Goal: Information Seeking & Learning: Learn about a topic

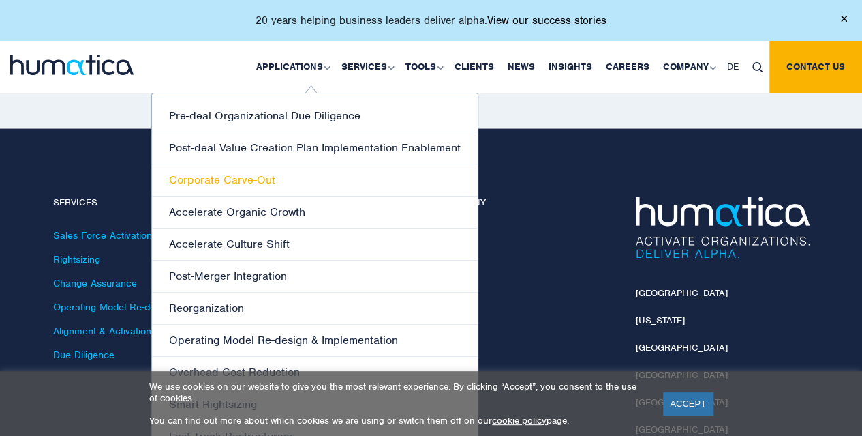
scroll to position [3927, 0]
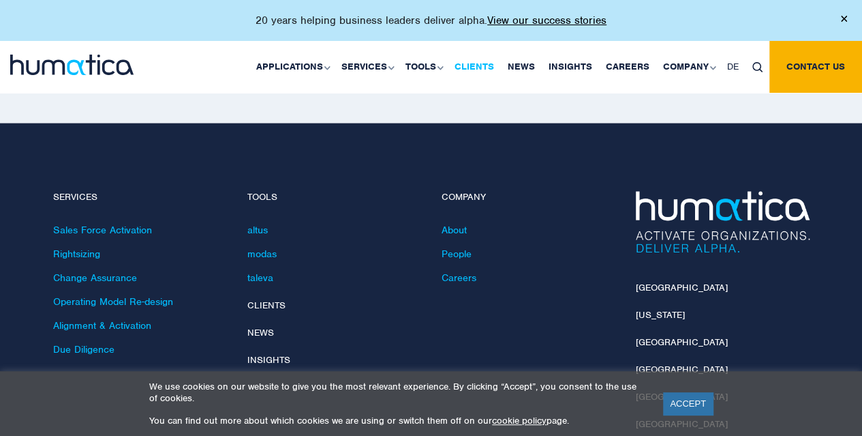
click at [473, 67] on link "Clients" at bounding box center [474, 67] width 53 height 52
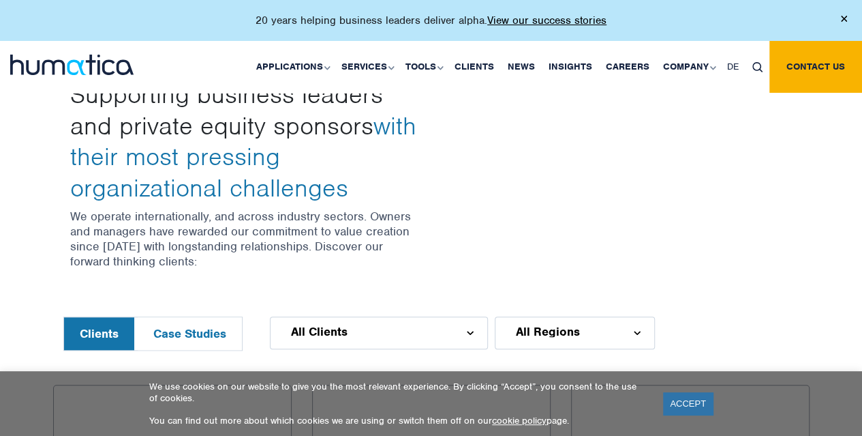
scroll to position [430, 0]
click at [213, 342] on button "Case Studies" at bounding box center [190, 332] width 104 height 33
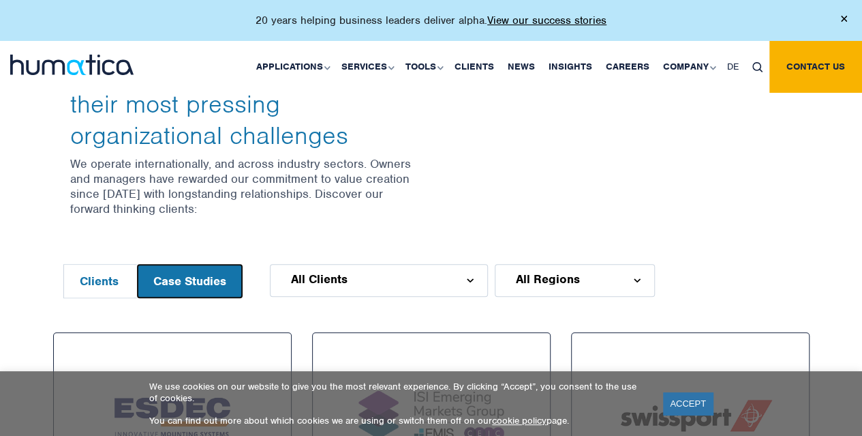
scroll to position [459, 0]
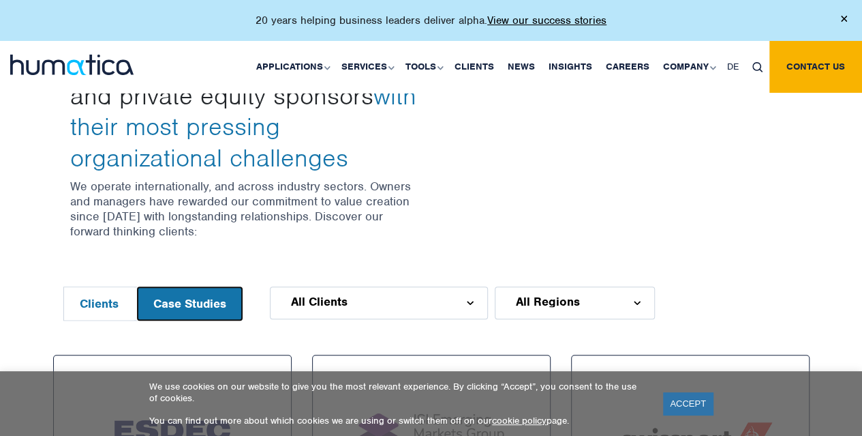
drag, startPoint x: 213, startPoint y: 342, endPoint x: 205, endPoint y: 299, distance: 44.4
click at [205, 299] on button "Case Studies" at bounding box center [190, 303] width 104 height 33
click at [362, 298] on div "All Clients" at bounding box center [379, 302] width 218 height 33
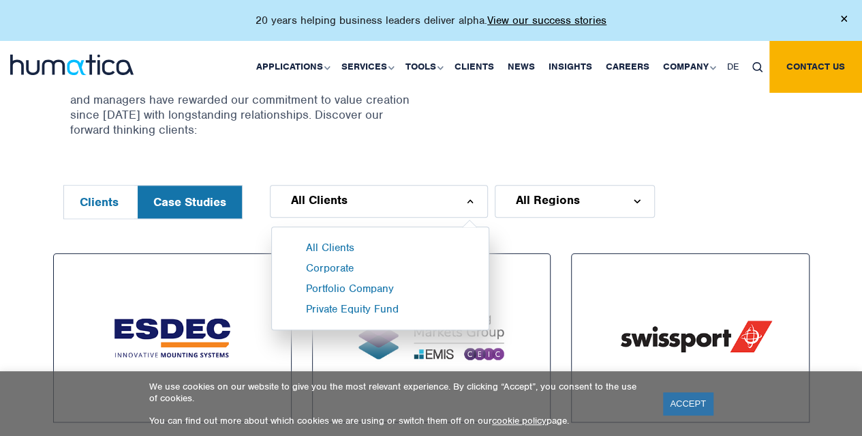
scroll to position [562, 0]
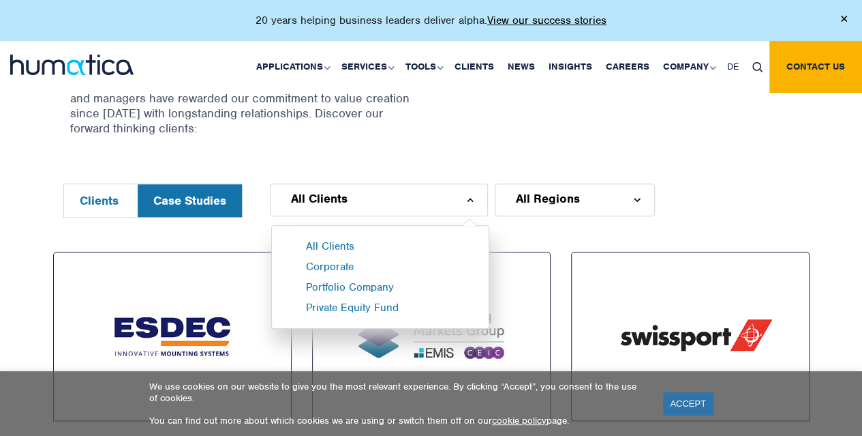
click at [600, 196] on div "All Regions" at bounding box center [575, 199] width 160 height 33
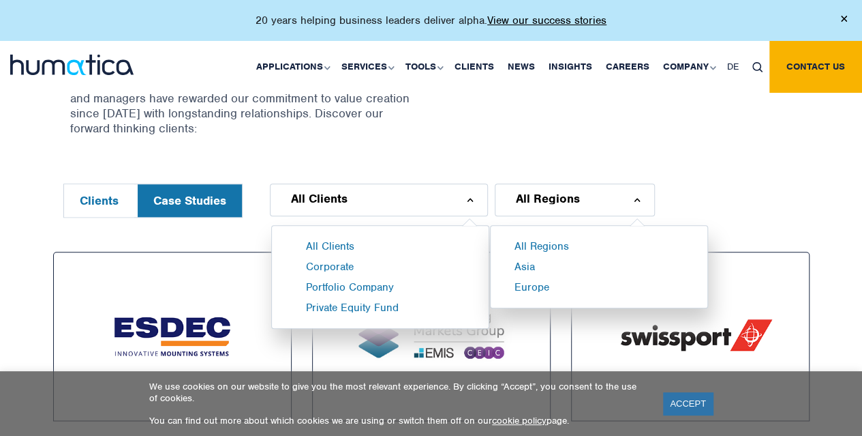
scroll to position [443, 0]
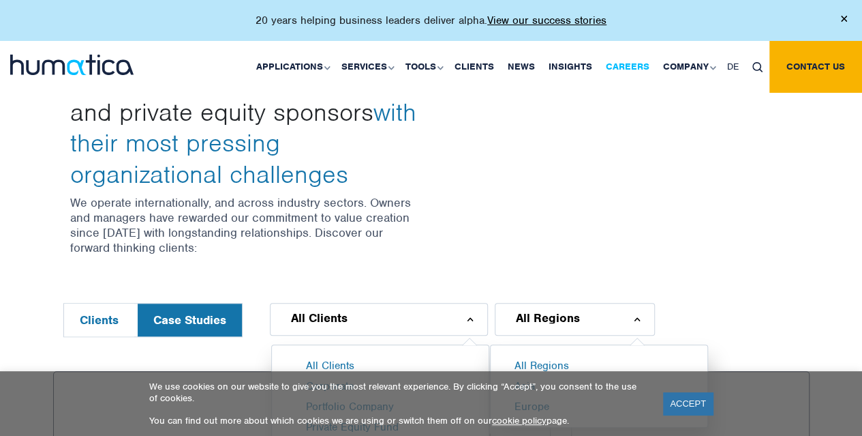
click at [634, 63] on link "Careers" at bounding box center [627, 67] width 57 height 52
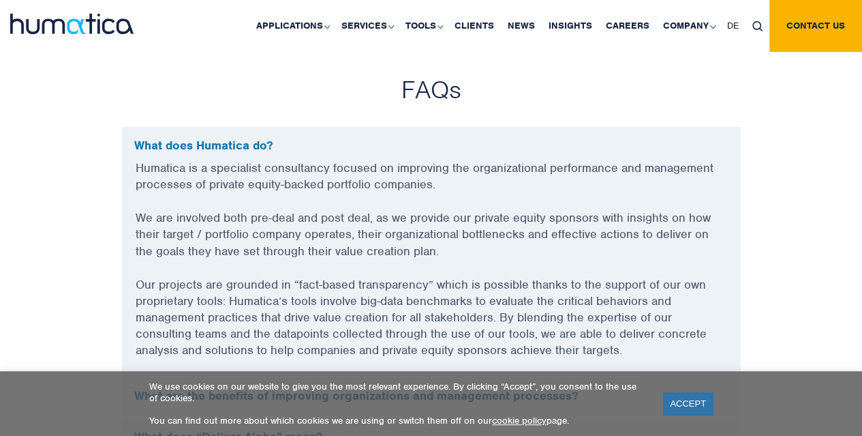
scroll to position [3670, 0]
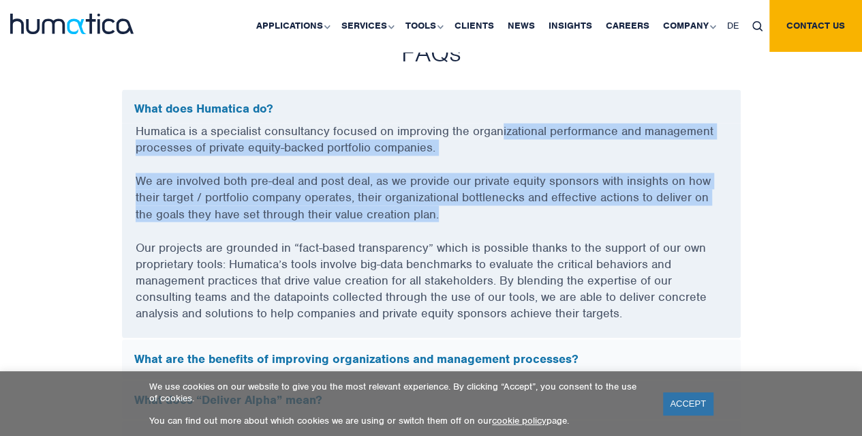
drag, startPoint x: 500, startPoint y: 126, endPoint x: 517, endPoint y: 232, distance: 107.7
click at [517, 232] on div "Humatica is a specialist consultancy focused on improving the organizational pe…" at bounding box center [431, 230] width 619 height 215
click at [517, 232] on p "We are involved both pre-deal and post deal, as we provide our private equity s…" at bounding box center [432, 205] width 592 height 66
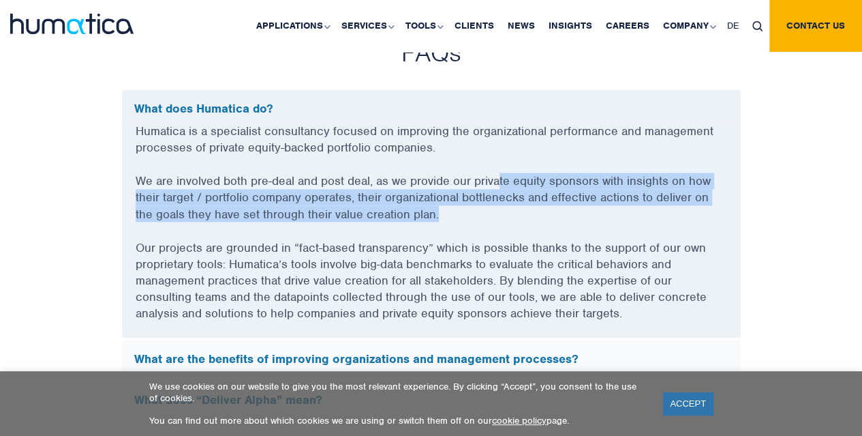
drag, startPoint x: 517, startPoint y: 232, endPoint x: 501, endPoint y: 179, distance: 55.4
click at [501, 179] on p "We are involved both pre-deal and post deal, as we provide our private equity s…" at bounding box center [432, 205] width 592 height 66
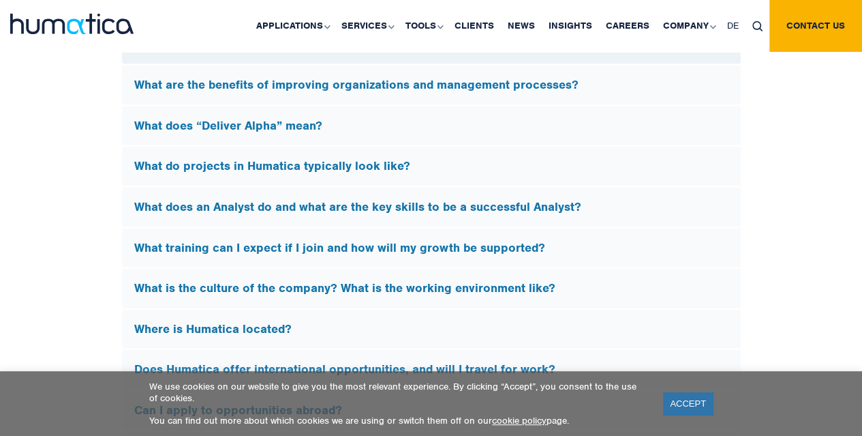
scroll to position [3944, 0]
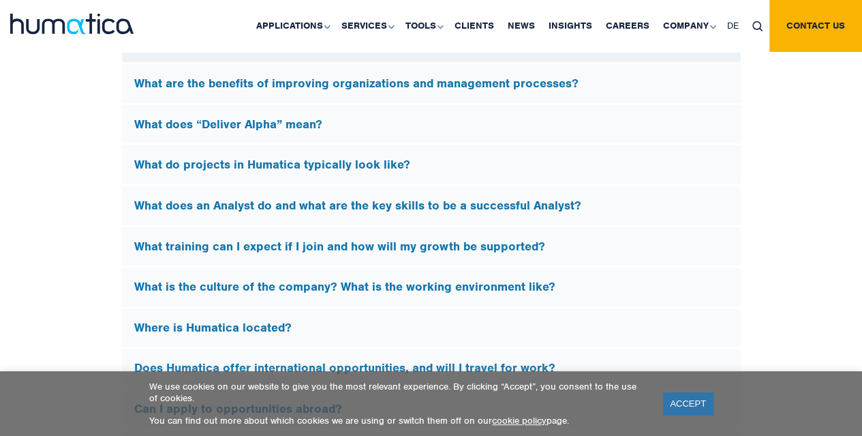
click at [387, 168] on div "What do projects in Humatica typically look like?" at bounding box center [431, 165] width 619 height 40
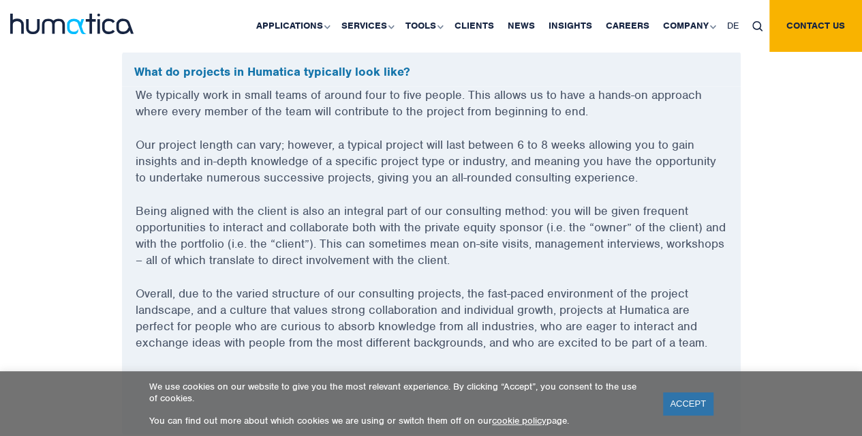
scroll to position [3829, 0]
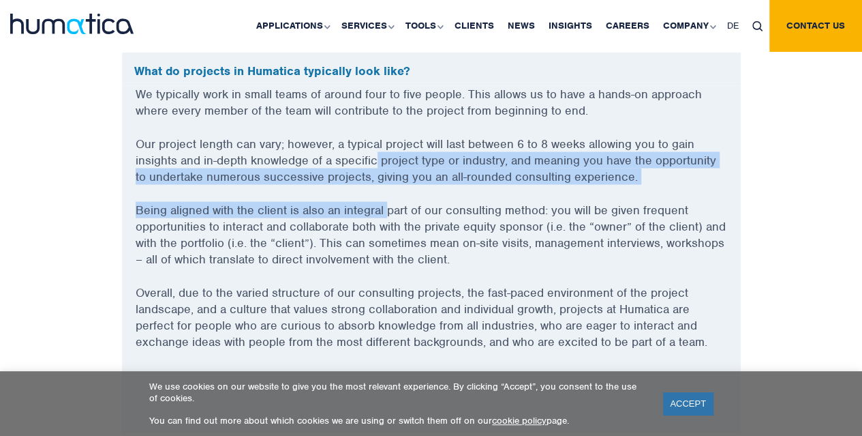
drag, startPoint x: 372, startPoint y: 155, endPoint x: 387, endPoint y: 195, distance: 42.7
click at [387, 195] on div "We typically work in small teams of around four to five people. This allows us …" at bounding box center [431, 259] width 619 height 348
click at [387, 201] on p "Being aligned with the client is also an integral part of our consulting method…" at bounding box center [432, 242] width 592 height 82
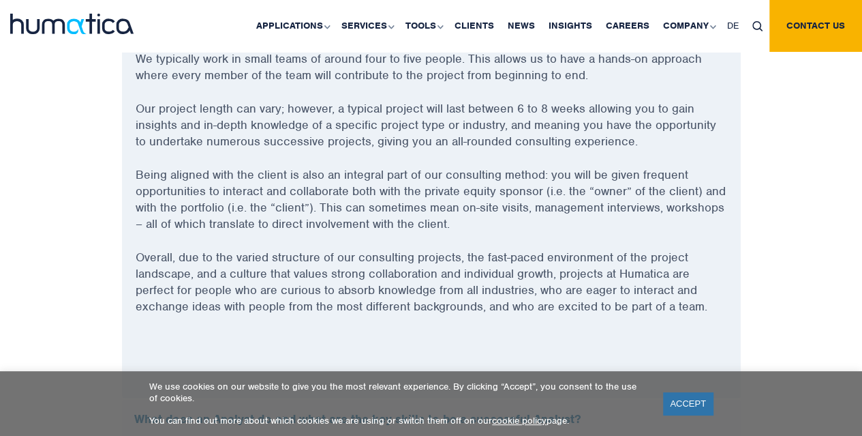
scroll to position [3864, 0]
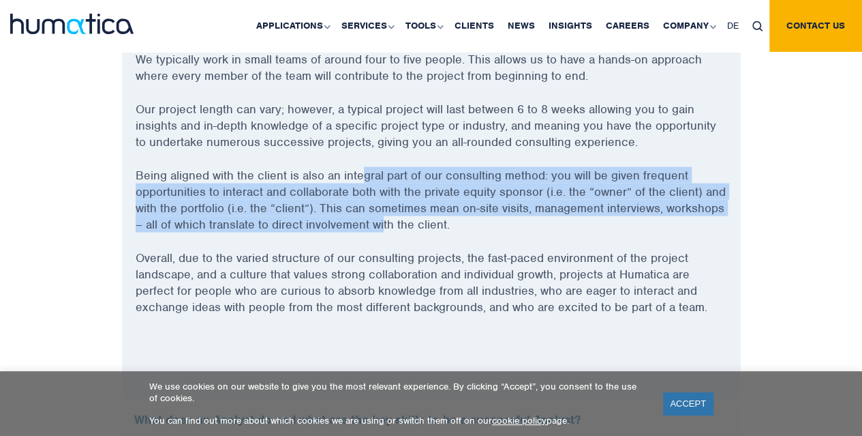
drag, startPoint x: 384, startPoint y: 211, endPoint x: 365, endPoint y: 172, distance: 42.4
click at [365, 172] on p "Being aligned with the client is also an integral part of our consulting method…" at bounding box center [432, 207] width 592 height 82
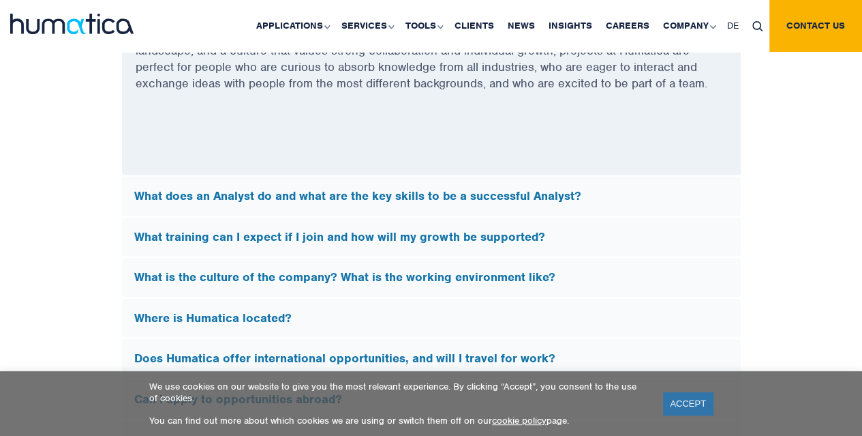
scroll to position [4087, 0]
click at [361, 199] on div "What does an Analyst do and what are the key skills to be a successful Analyst?" at bounding box center [431, 196] width 619 height 40
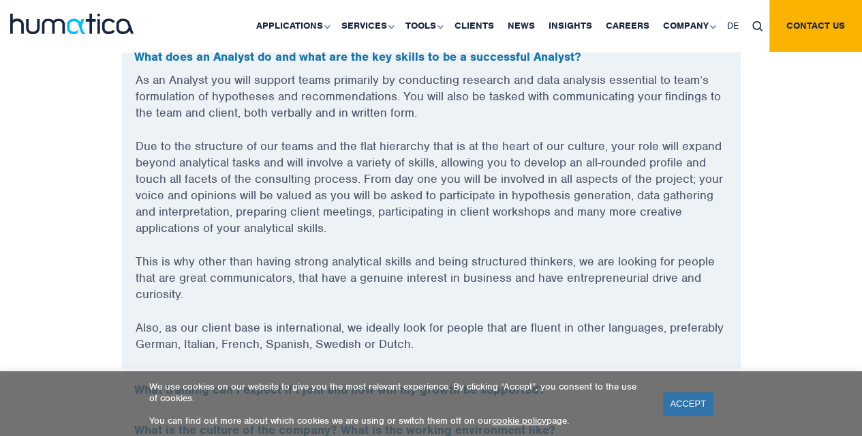
scroll to position [3869, 0]
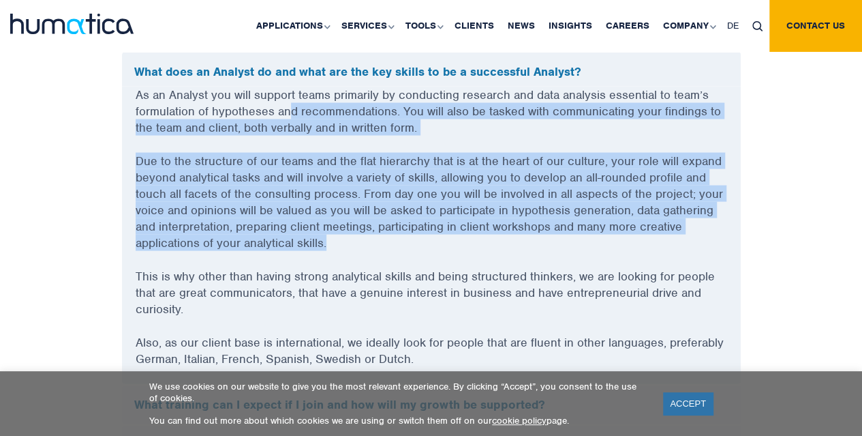
drag, startPoint x: 292, startPoint y: 96, endPoint x: 413, endPoint y: 235, distance: 184.6
click at [413, 235] on div "As an Analyst you will support teams primarily by conducting research and data …" at bounding box center [431, 234] width 619 height 297
click at [413, 235] on p "Due to the structure of our teams and the flat hierarchy that is at the heart o…" at bounding box center [432, 209] width 592 height 115
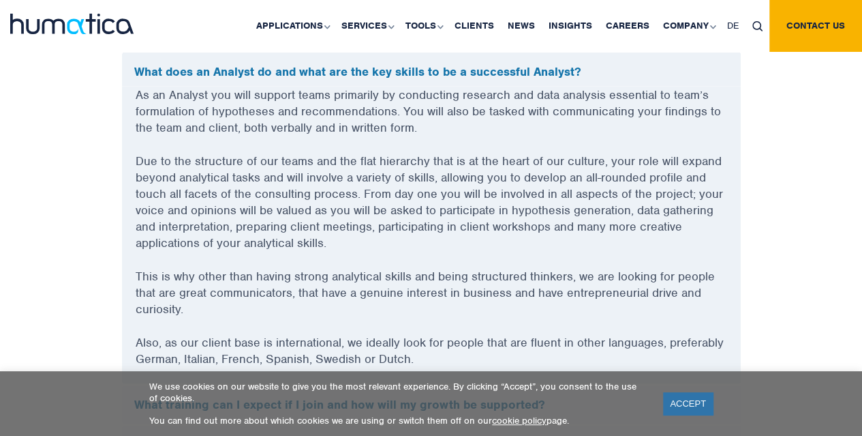
scroll to position [3918, 0]
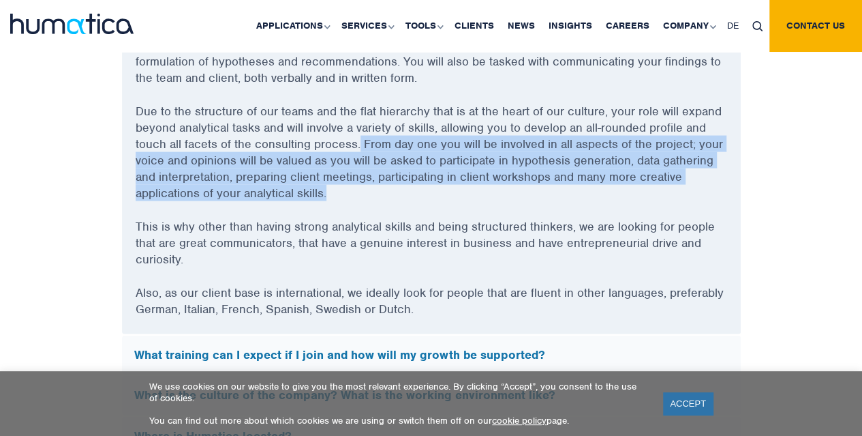
drag, startPoint x: 356, startPoint y: 134, endPoint x: 372, endPoint y: 207, distance: 75.4
click at [372, 207] on p "Due to the structure of our teams and the flat hierarchy that is at the heart o…" at bounding box center [432, 160] width 592 height 115
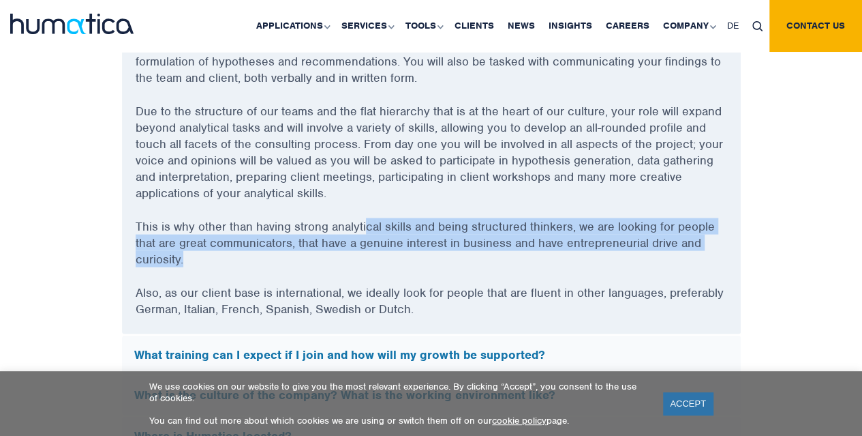
drag, startPoint x: 364, startPoint y: 217, endPoint x: 377, endPoint y: 258, distance: 42.9
click at [377, 258] on p "This is why other than having strong analytical skills and being structured thi…" at bounding box center [432, 251] width 592 height 66
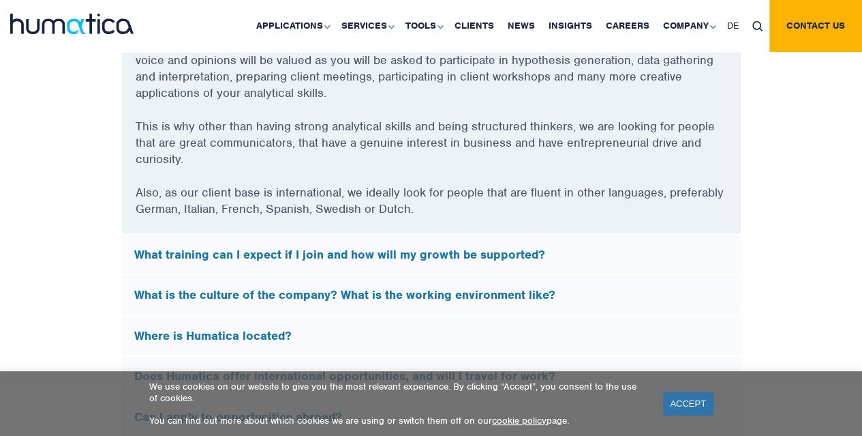
scroll to position [4021, 0]
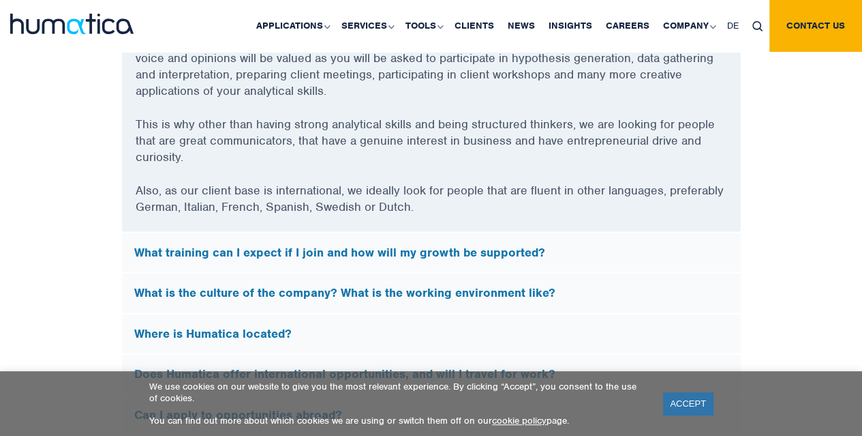
click at [368, 258] on div "What training can I expect if I join and how will my growth be supported?" at bounding box center [431, 253] width 619 height 40
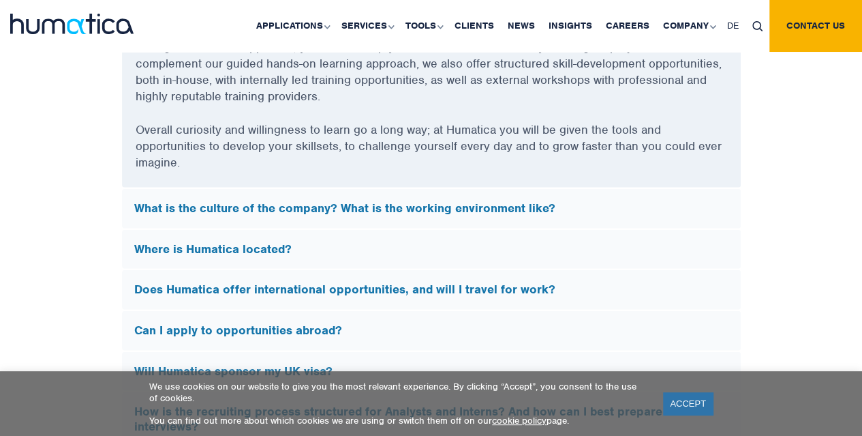
scroll to position [4239, 0]
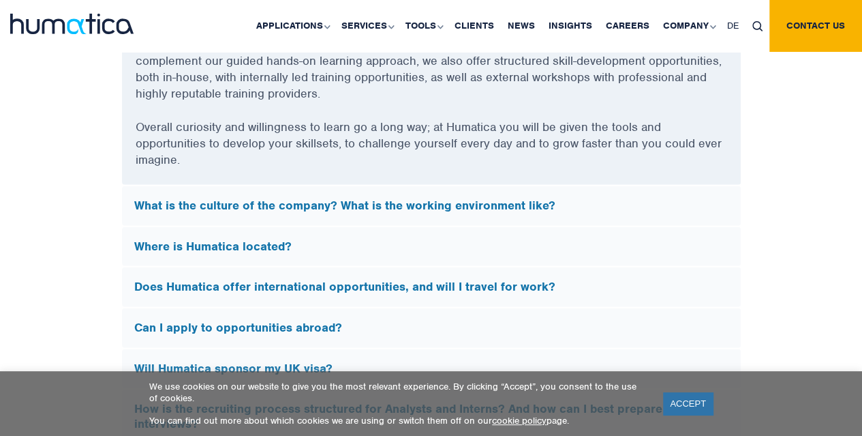
click at [359, 203] on h5 "What is the culture of the company? What is the working environment like?" at bounding box center [431, 205] width 594 height 15
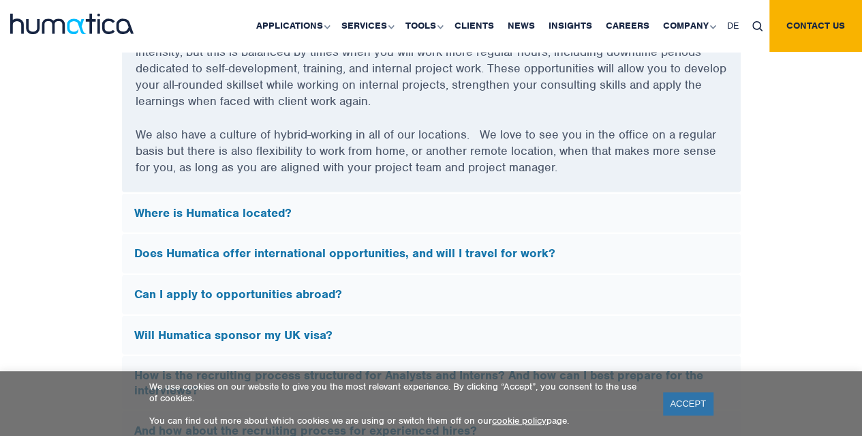
scroll to position [4291, 0]
click at [350, 233] on div "Does Humatica offer international opportunities, and will I travel for work?" at bounding box center [431, 253] width 619 height 40
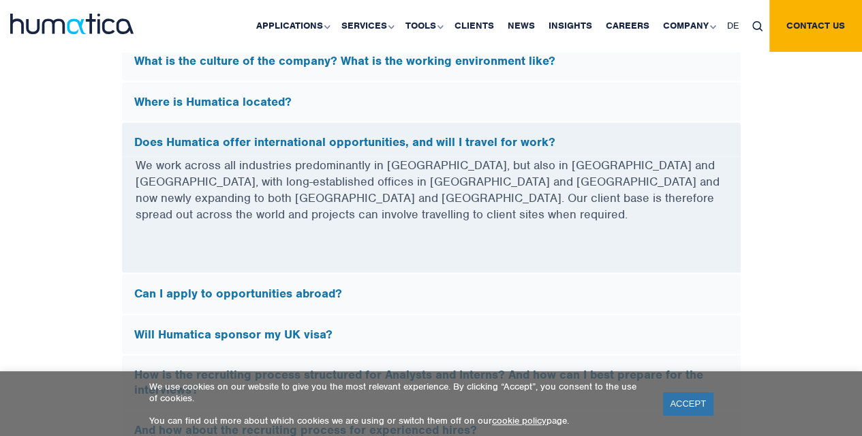
scroll to position [3950, 0]
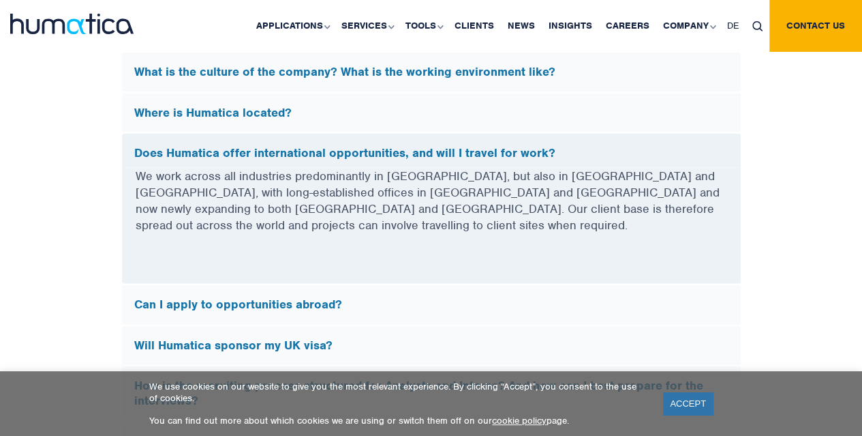
click at [346, 117] on div "Where is Humatica located?" at bounding box center [431, 113] width 619 height 40
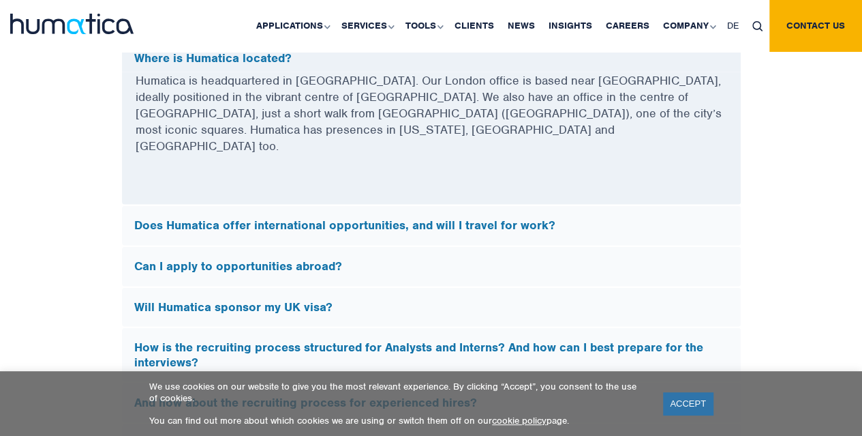
scroll to position [4009, 0]
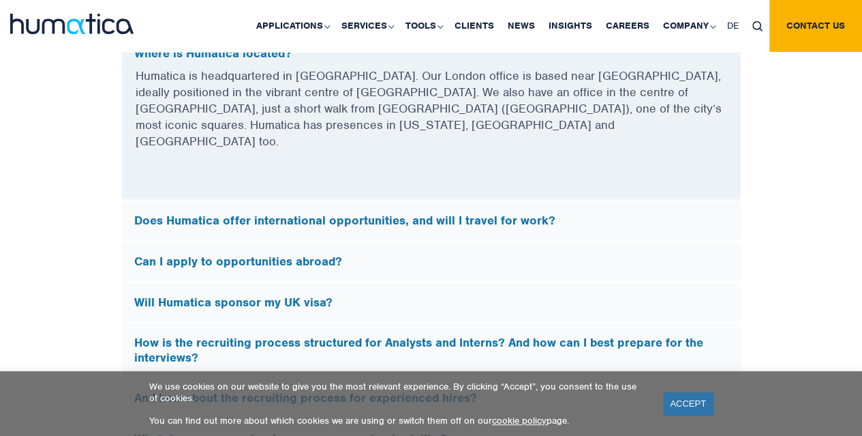
click at [334, 254] on h5 "Can I apply to opportunities abroad?" at bounding box center [431, 261] width 594 height 15
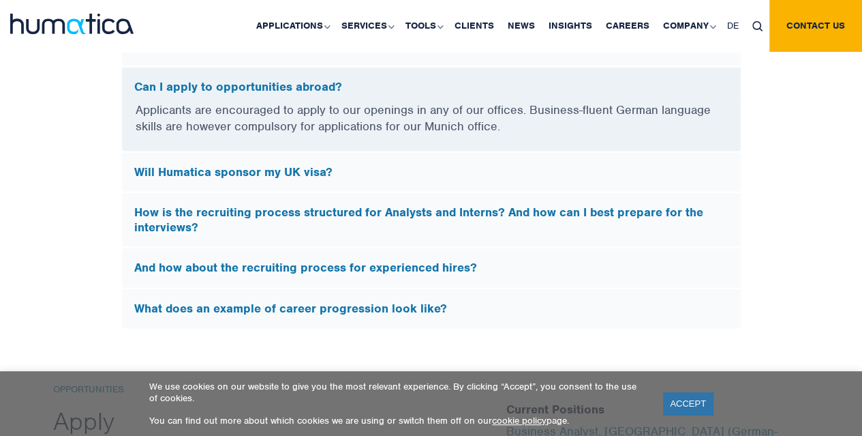
scroll to position [4057, 0]
click at [298, 170] on div "Will Humatica sponsor my UK visa?" at bounding box center [431, 172] width 619 height 40
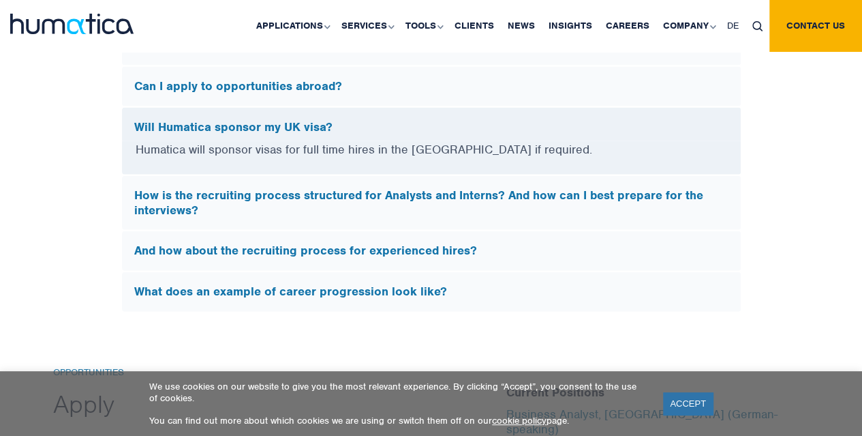
click at [296, 190] on h5 "How is the recruiting process structured for Analysts and Interns? And how can …" at bounding box center [431, 202] width 594 height 29
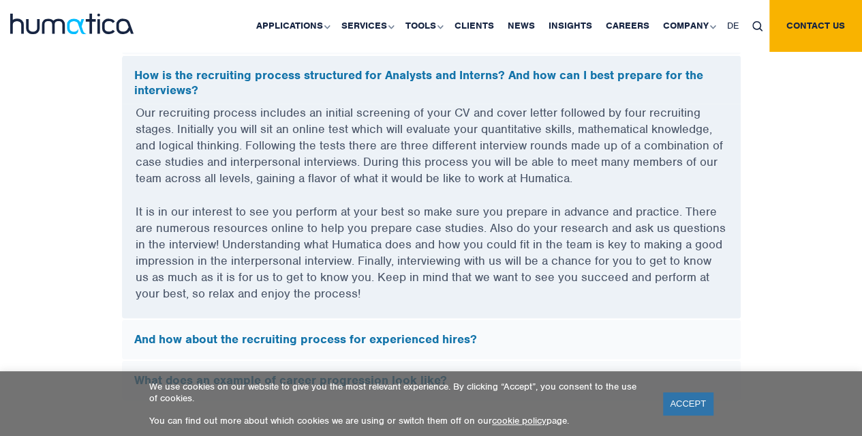
scroll to position [4152, 0]
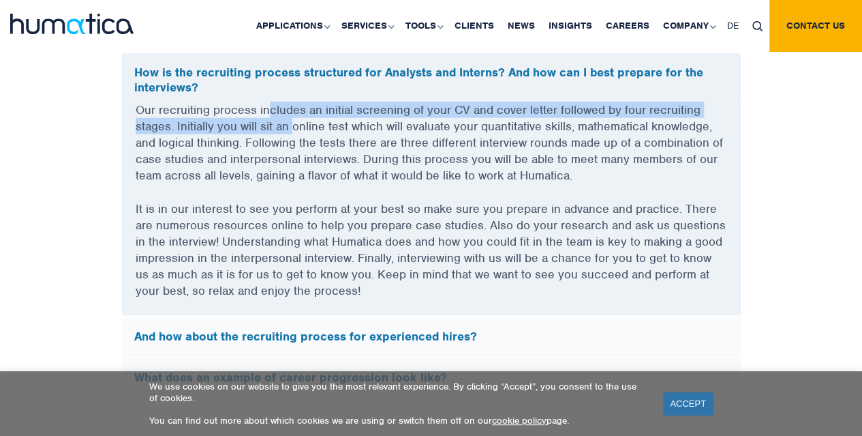
drag, startPoint x: 269, startPoint y: 98, endPoint x: 291, endPoint y: 121, distance: 31.3
click at [291, 121] on p "Our recruiting process includes an initial screening of your CV and cover lette…" at bounding box center [432, 151] width 592 height 99
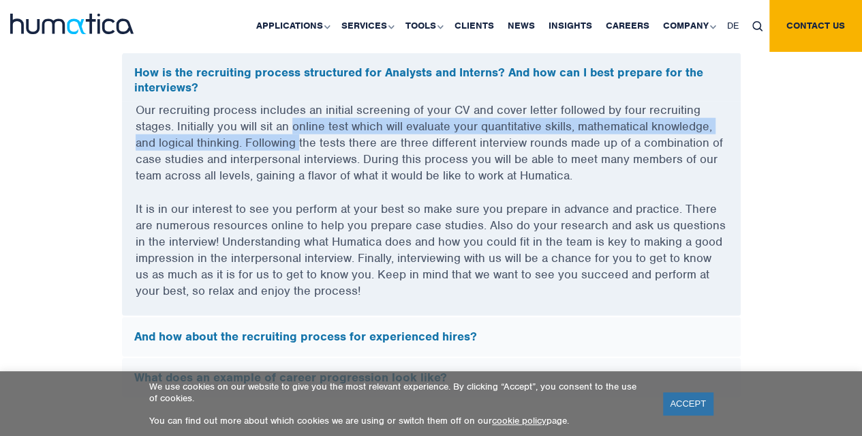
drag, startPoint x: 291, startPoint y: 121, endPoint x: 300, endPoint y: 131, distance: 13.5
click at [300, 131] on p "Our recruiting process includes an initial screening of your CV and cover lette…" at bounding box center [432, 151] width 592 height 99
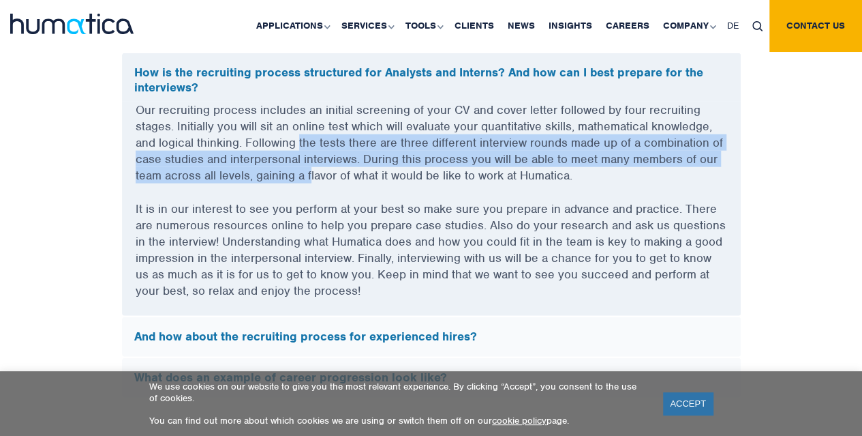
drag, startPoint x: 300, startPoint y: 131, endPoint x: 310, endPoint y: 168, distance: 38.9
click at [310, 168] on p "Our recruiting process includes an initial screening of your CV and cover lette…" at bounding box center [432, 151] width 592 height 99
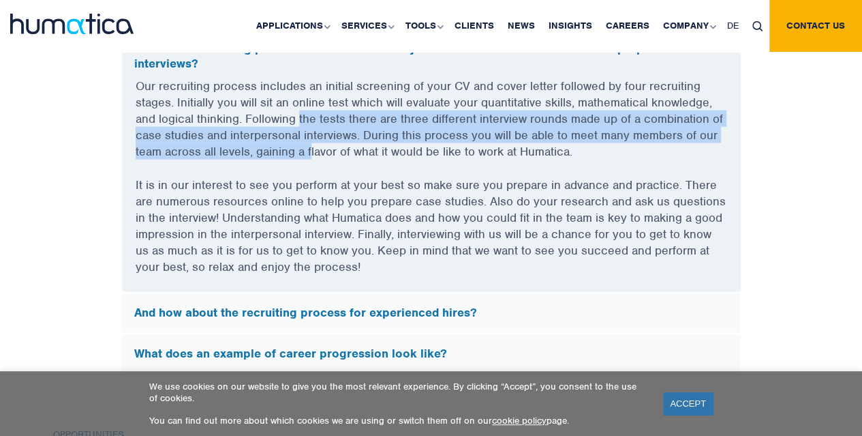
scroll to position [4177, 0]
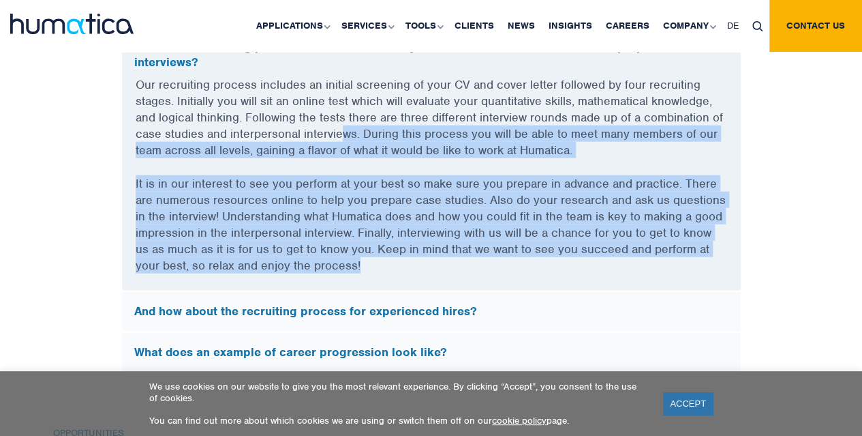
drag, startPoint x: 374, startPoint y: 267, endPoint x: 345, endPoint y: 121, distance: 148.0
click at [345, 121] on div "Our recruiting process includes an initial screening of your CV and cover lette…" at bounding box center [431, 183] width 619 height 214
click at [345, 121] on p "Our recruiting process includes an initial screening of your CV and cover lette…" at bounding box center [432, 125] width 592 height 99
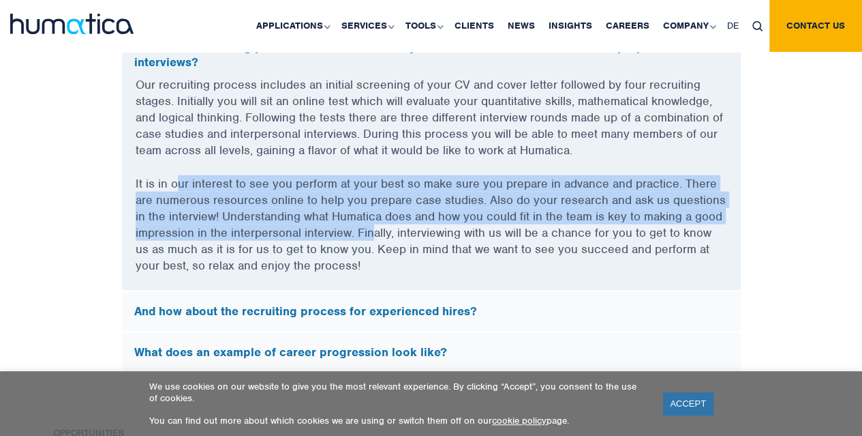
drag, startPoint x: 175, startPoint y: 175, endPoint x: 376, endPoint y: 217, distance: 204.8
click at [376, 217] on p "It is in our interest to see you perform at your best so make sure you prepare …" at bounding box center [432, 232] width 592 height 115
click at [514, 200] on p "It is in our interest to see you perform at your best so make sure you prepare …" at bounding box center [432, 232] width 592 height 115
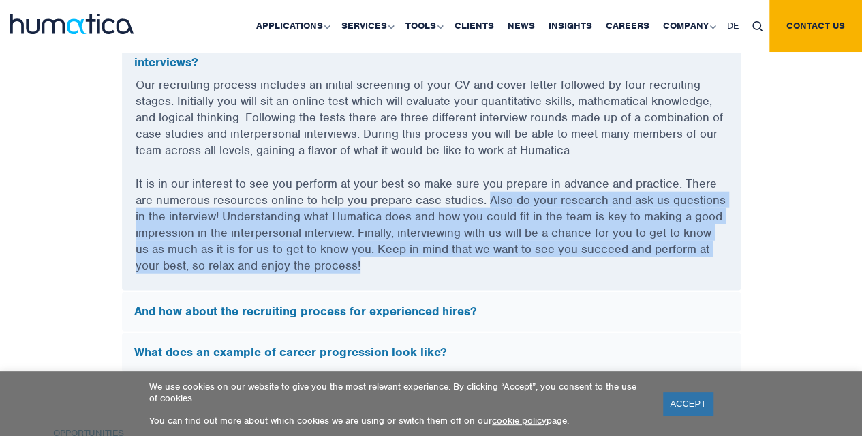
drag, startPoint x: 489, startPoint y: 189, endPoint x: 451, endPoint y: 261, distance: 81.4
click at [451, 261] on p "It is in our interest to see you perform at your best so make sure you prepare …" at bounding box center [432, 232] width 592 height 115
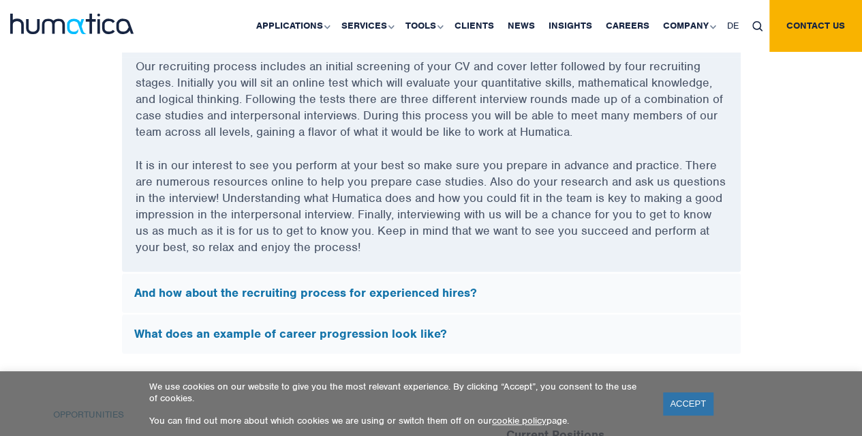
scroll to position [4240, 0]
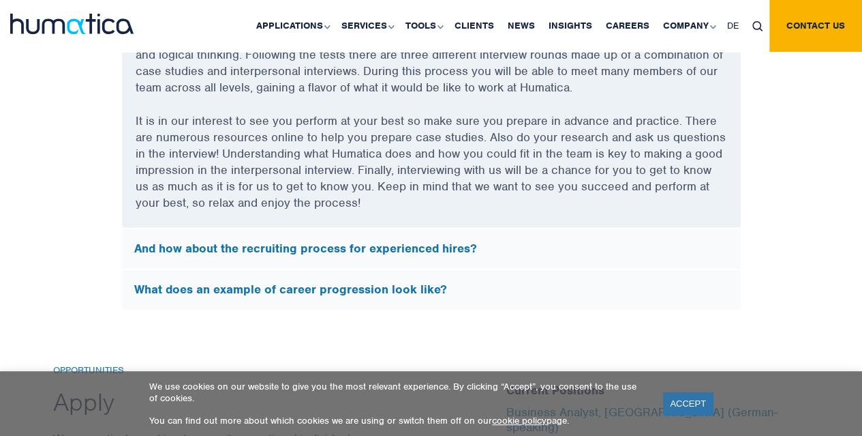
click at [285, 290] on div "What does an example of career progression look like?" at bounding box center [431, 290] width 619 height 40
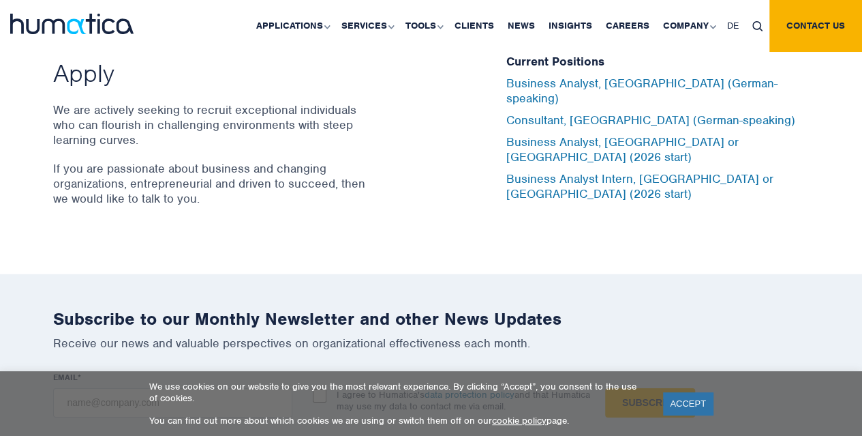
scroll to position [4469, 0]
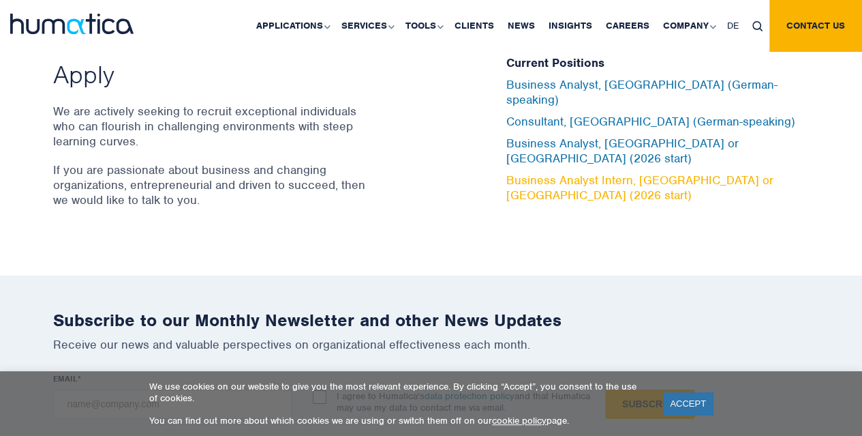
click at [549, 172] on link "Business Analyst Intern, London or Munich (2026 start)" at bounding box center [640, 187] width 267 height 30
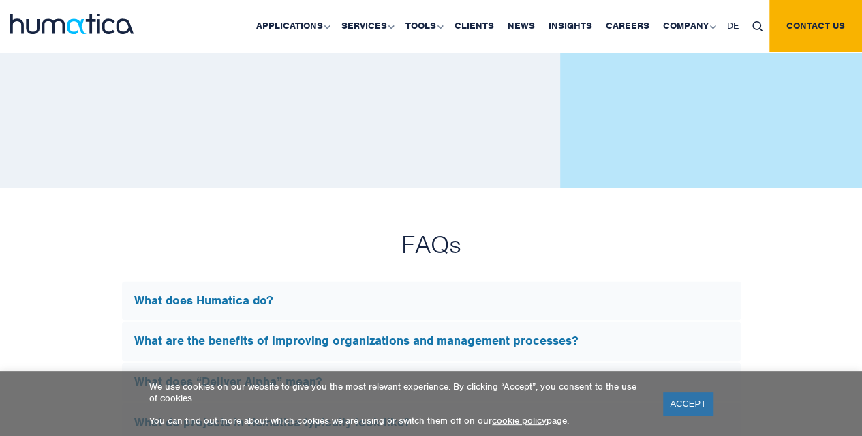
scroll to position [3643, 0]
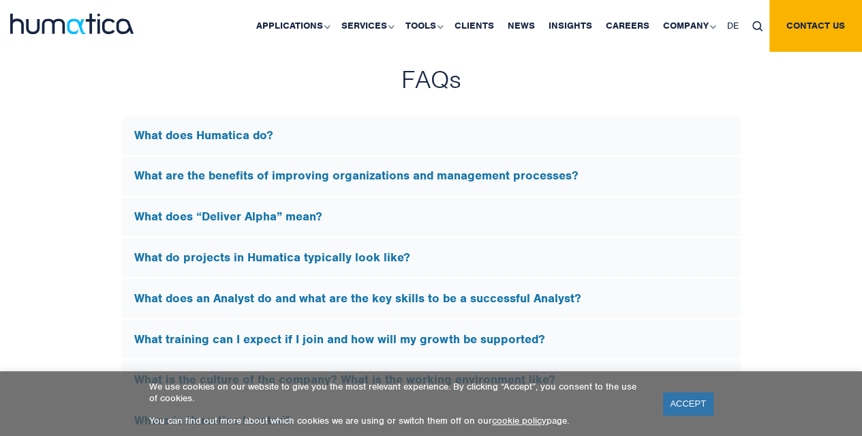
click at [273, 138] on div "What does Humatica do?" at bounding box center [431, 136] width 619 height 40
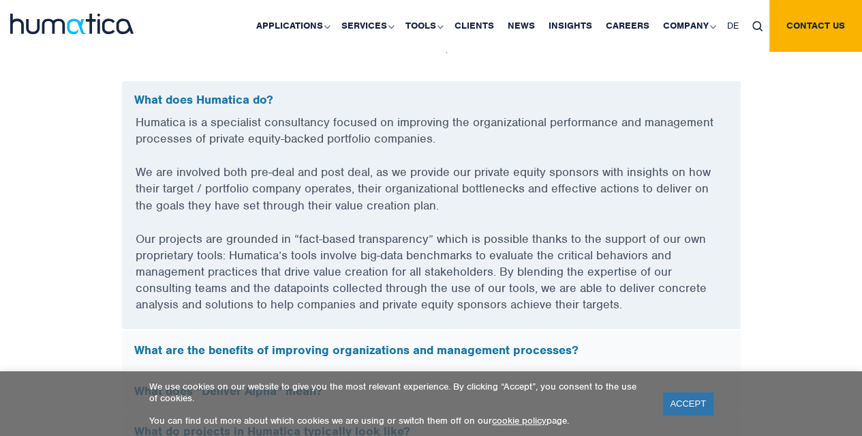
scroll to position [3682, 0]
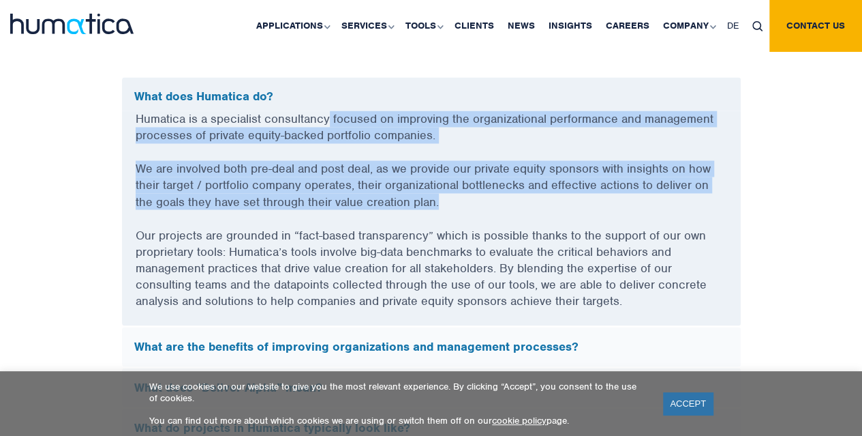
drag, startPoint x: 329, startPoint y: 115, endPoint x: 422, endPoint y: 190, distance: 120.2
click at [422, 190] on div "Humatica is a specialist consultancy focused on improving the organizational pe…" at bounding box center [431, 217] width 619 height 215
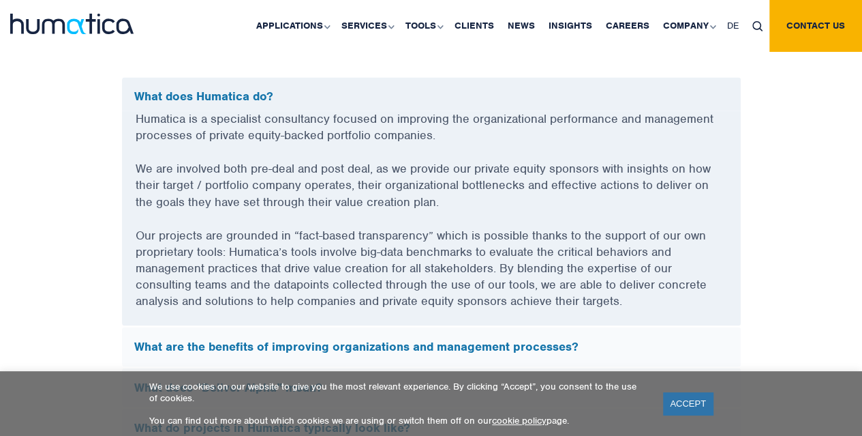
click at [432, 253] on p "Our projects are grounded in “fact-based transparency” which is possible thanks…" at bounding box center [432, 275] width 592 height 99
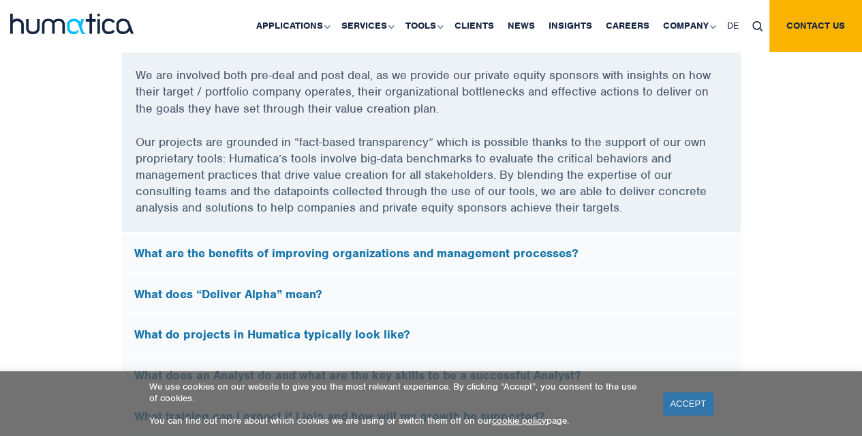
scroll to position [3776, 0]
click at [427, 256] on div "What are the benefits of improving organizations and management processes?" at bounding box center [431, 252] width 619 height 40
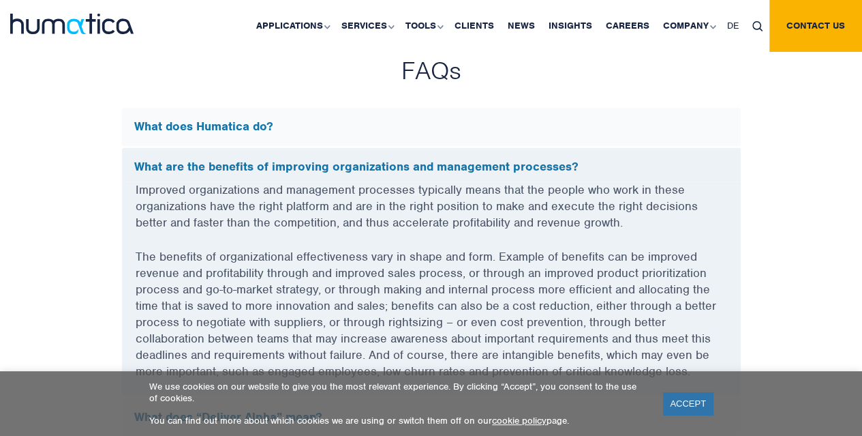
scroll to position [3606, 0]
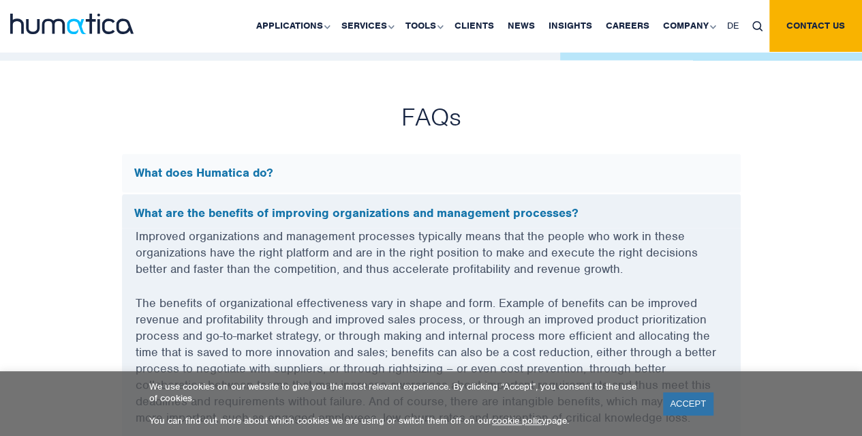
click at [387, 177] on div "What does Humatica do?" at bounding box center [431, 173] width 619 height 40
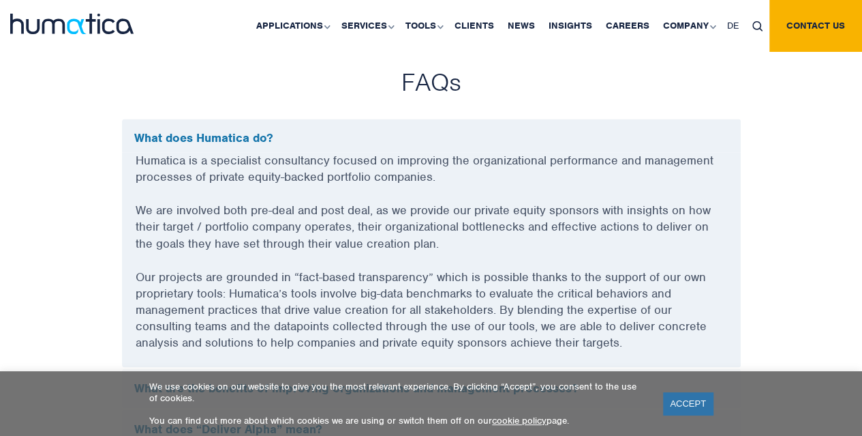
scroll to position [3642, 0]
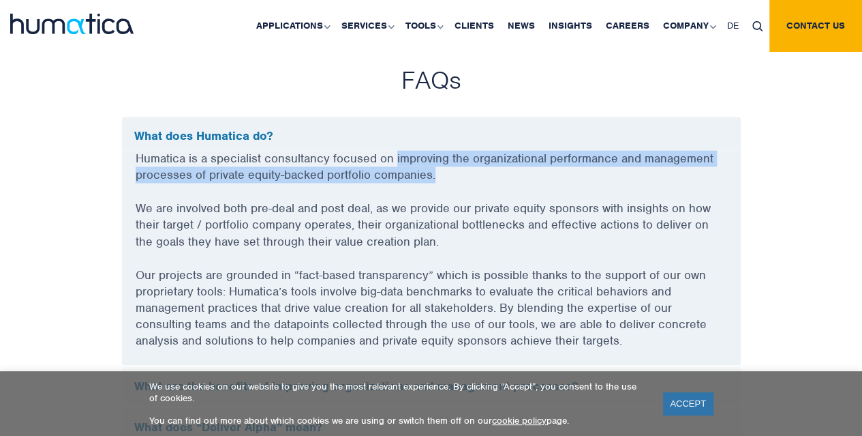
drag, startPoint x: 396, startPoint y: 153, endPoint x: 447, endPoint y: 173, distance: 54.8
click at [447, 173] on p "Humatica is a specialist consultancy focused on improving the organizational pe…" at bounding box center [432, 175] width 592 height 50
copy p "improving the organizational performance and management processes of private eq…"
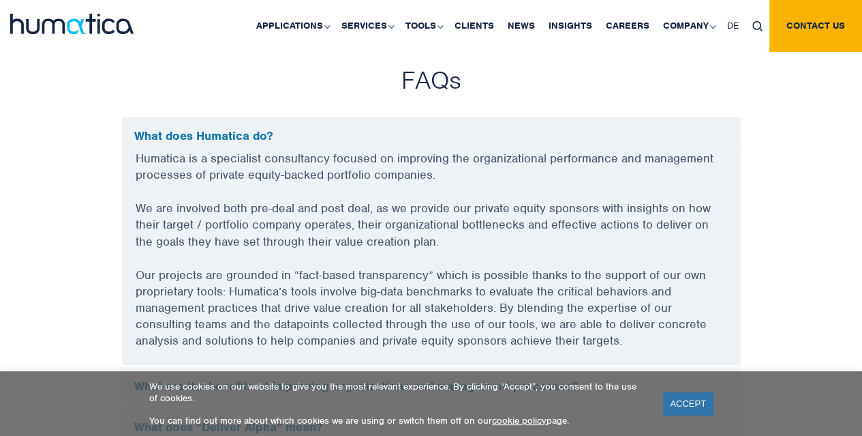
click at [462, 250] on p "We are involved both pre-deal and post deal, as we provide our private equity s…" at bounding box center [432, 233] width 592 height 66
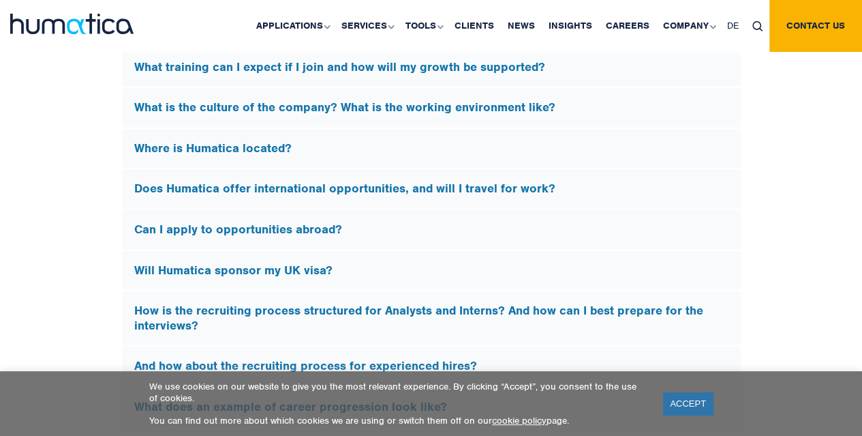
scroll to position [4105, 0]
